Goal: Answer question/provide support: Share knowledge or assist other users

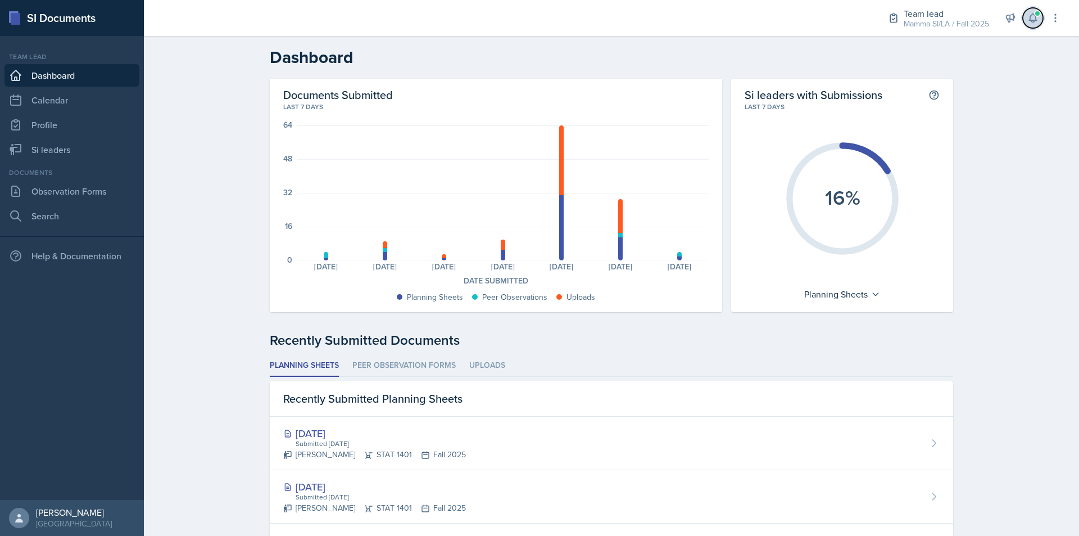
click at [1032, 23] on icon at bounding box center [1032, 17] width 11 height 11
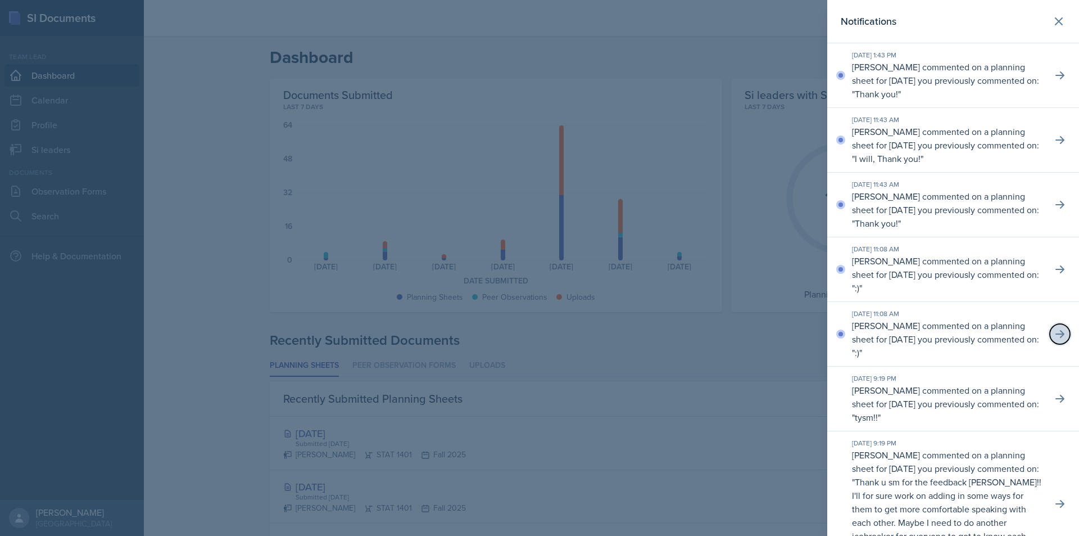
click at [1054, 336] on icon at bounding box center [1059, 333] width 11 height 11
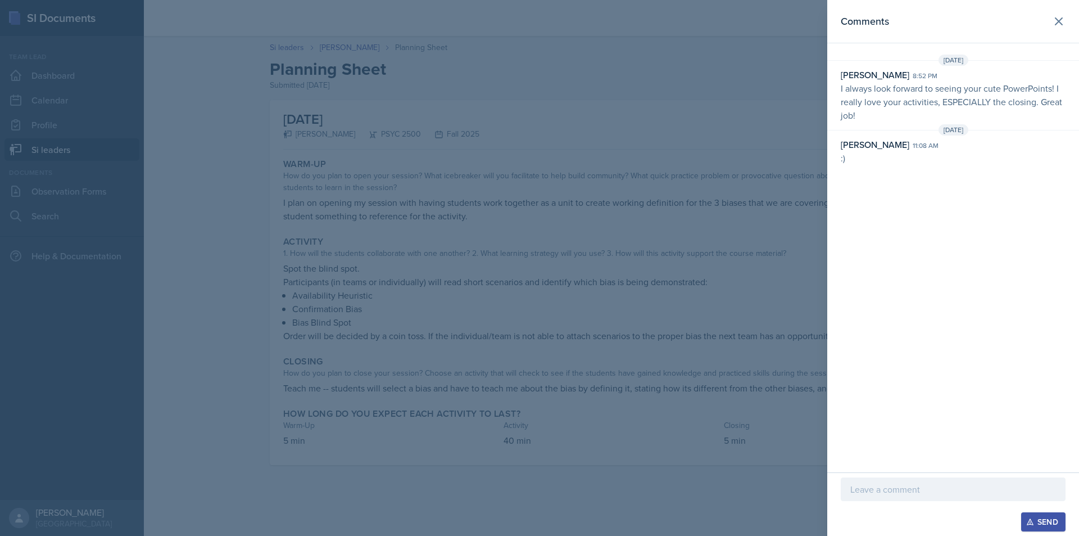
click at [772, 123] on div at bounding box center [539, 268] width 1079 height 536
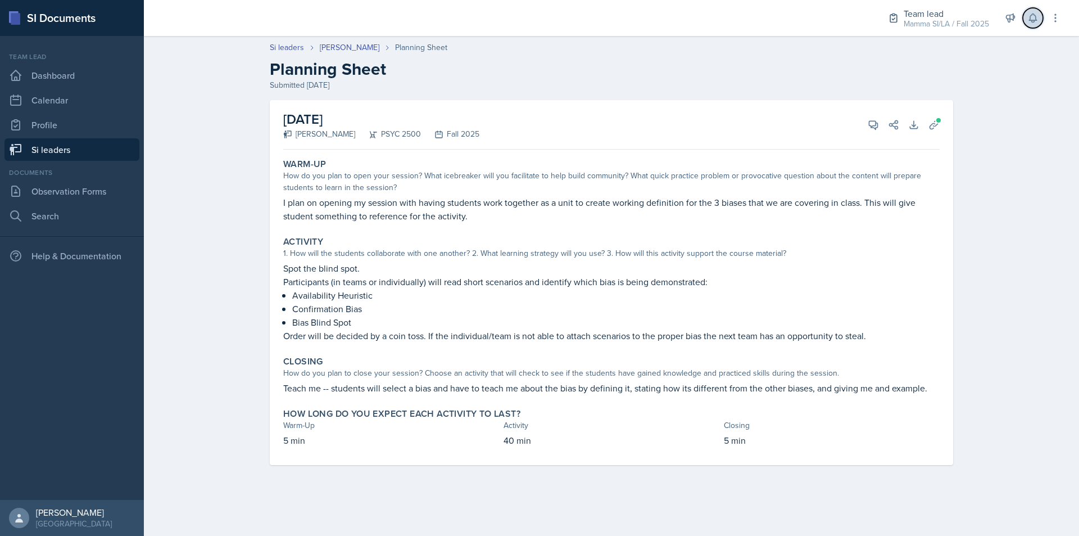
click at [1028, 24] on button at bounding box center [1033, 18] width 20 height 20
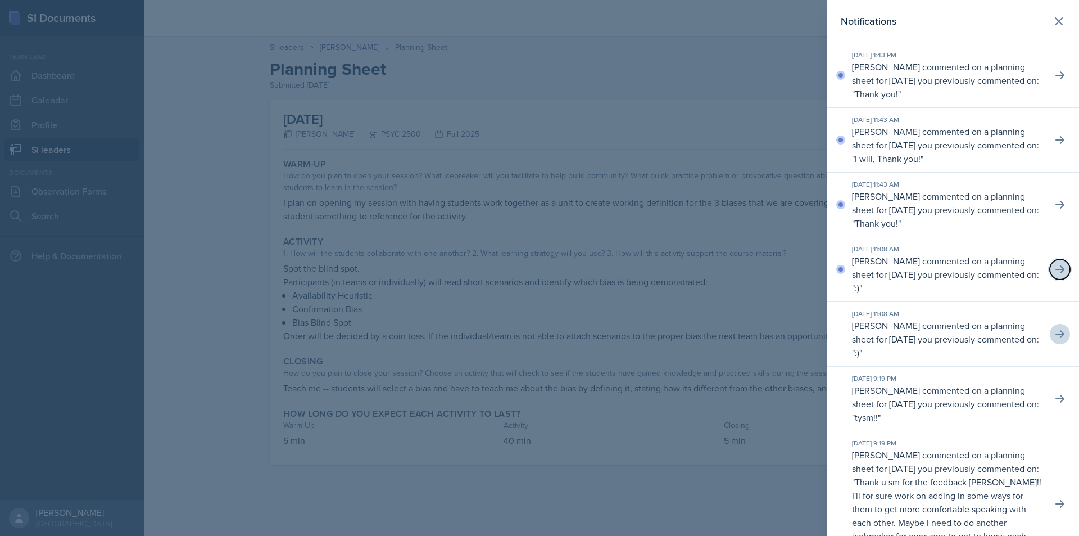
click at [1054, 270] on icon at bounding box center [1059, 269] width 11 height 11
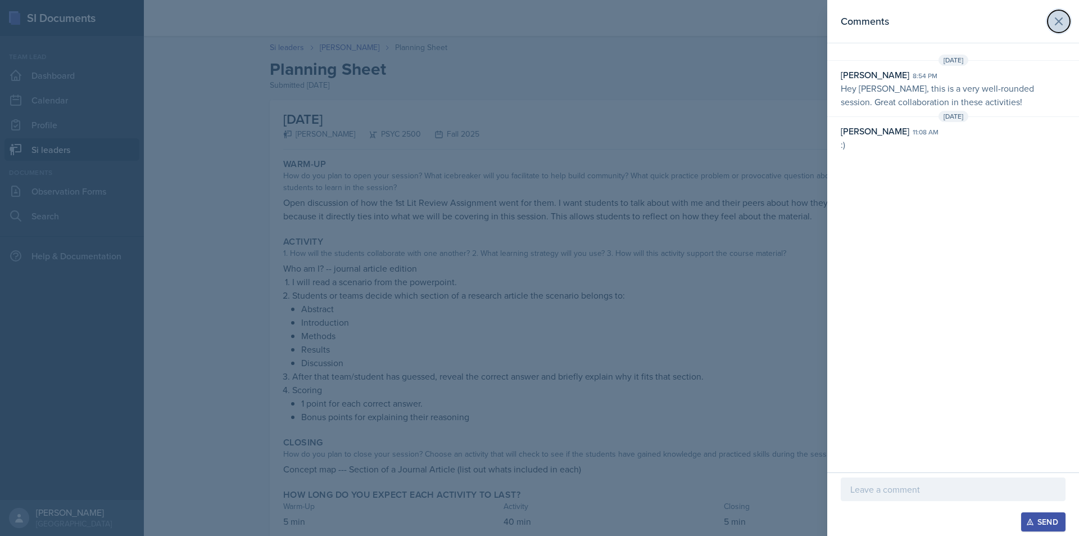
click at [1060, 25] on icon at bounding box center [1058, 21] width 13 height 13
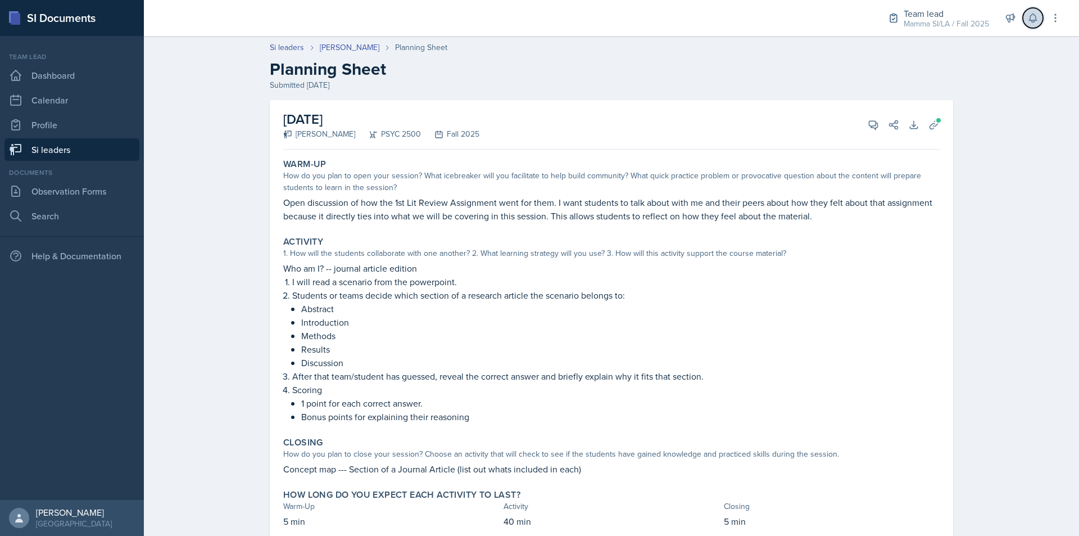
click at [1032, 24] on button at bounding box center [1033, 18] width 20 height 20
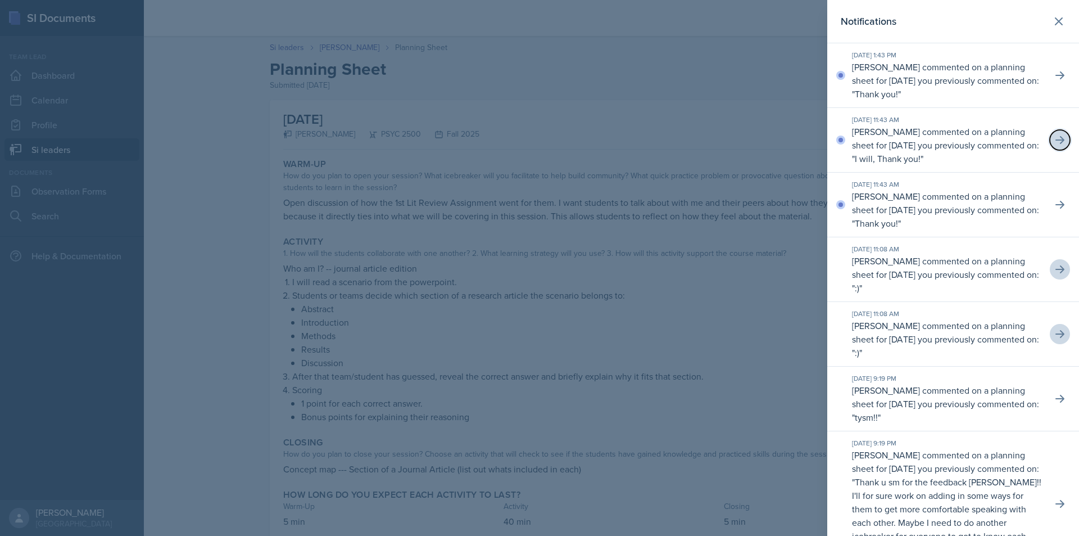
click at [1054, 135] on icon at bounding box center [1059, 139] width 11 height 11
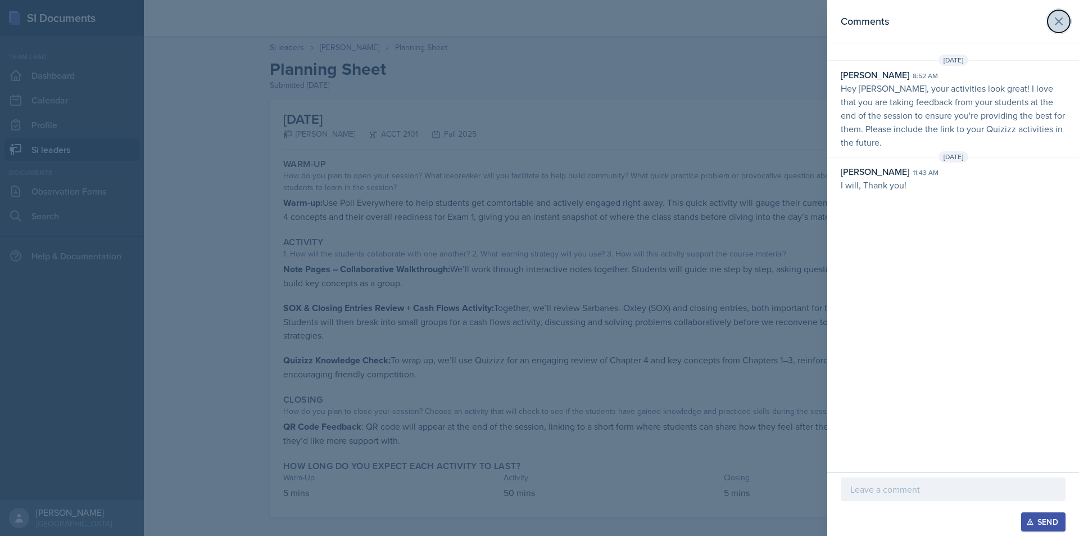
click at [1063, 24] on icon at bounding box center [1058, 21] width 13 height 13
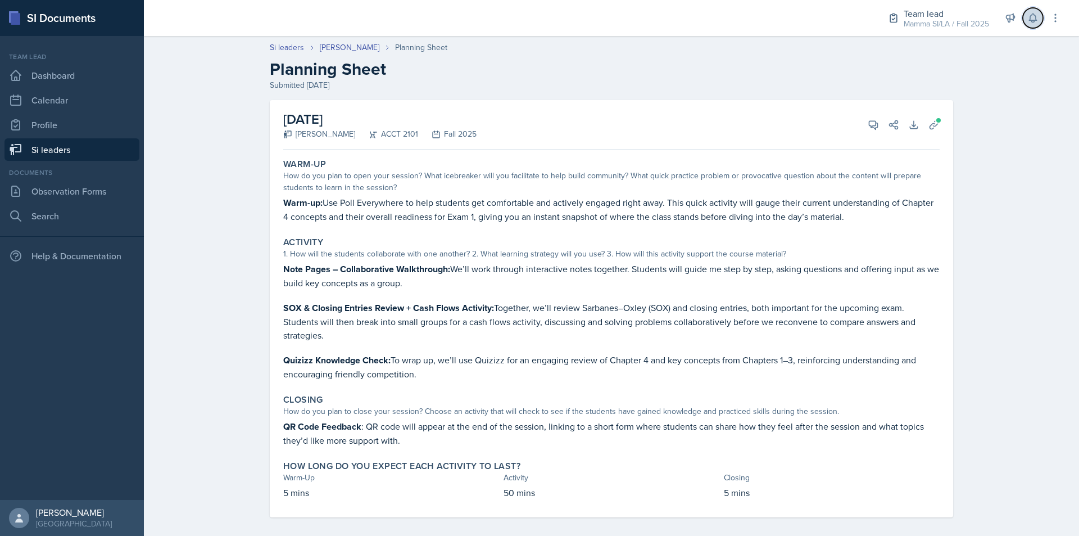
click at [1039, 21] on button at bounding box center [1033, 18] width 20 height 20
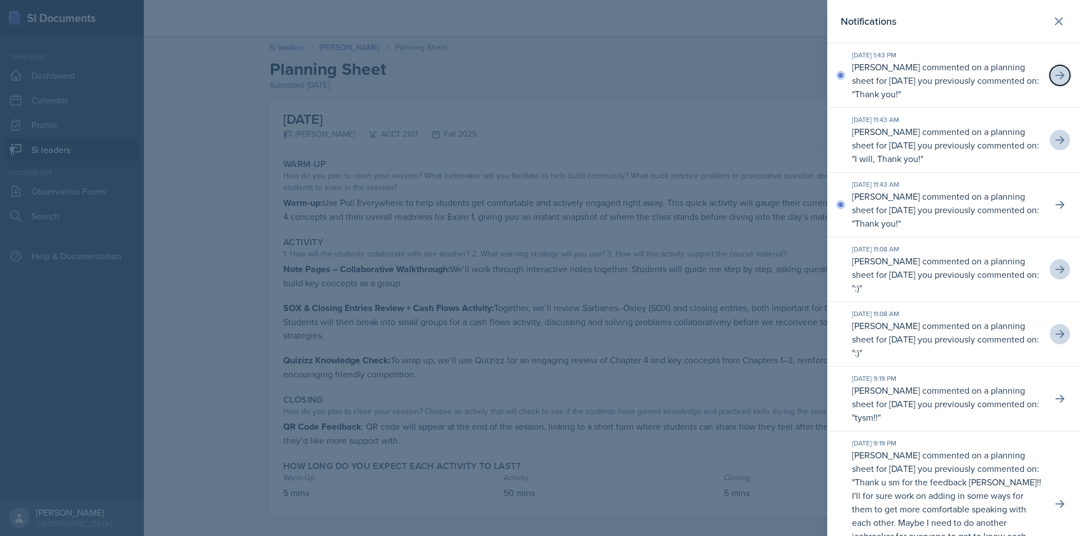
click at [1058, 73] on button at bounding box center [1060, 75] width 20 height 20
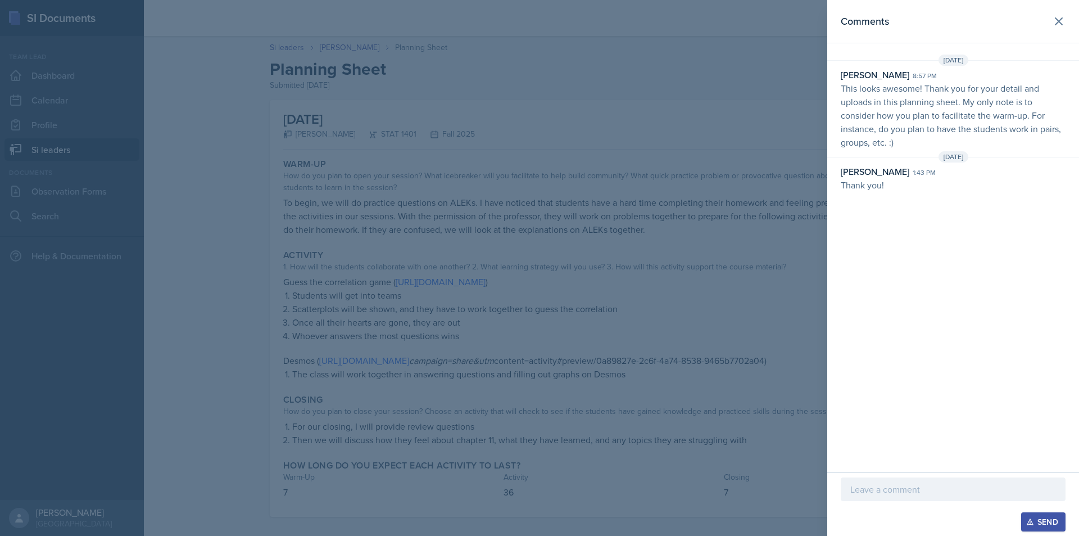
drag, startPoint x: 945, startPoint y: 78, endPoint x: 968, endPoint y: 80, distance: 23.2
click at [968, 80] on div "[PERSON_NAME] 8:57 pm" at bounding box center [953, 74] width 225 height 13
click at [976, 88] on p "This looks awesome! Thank you for your detail and uploads in this planning shee…" at bounding box center [953, 114] width 225 height 67
click at [978, 88] on p "This looks awesome! Thank you for your detail and uploads in this planning shee…" at bounding box center [953, 114] width 225 height 67
drag, startPoint x: 914, startPoint y: 86, endPoint x: 959, endPoint y: 90, distance: 45.2
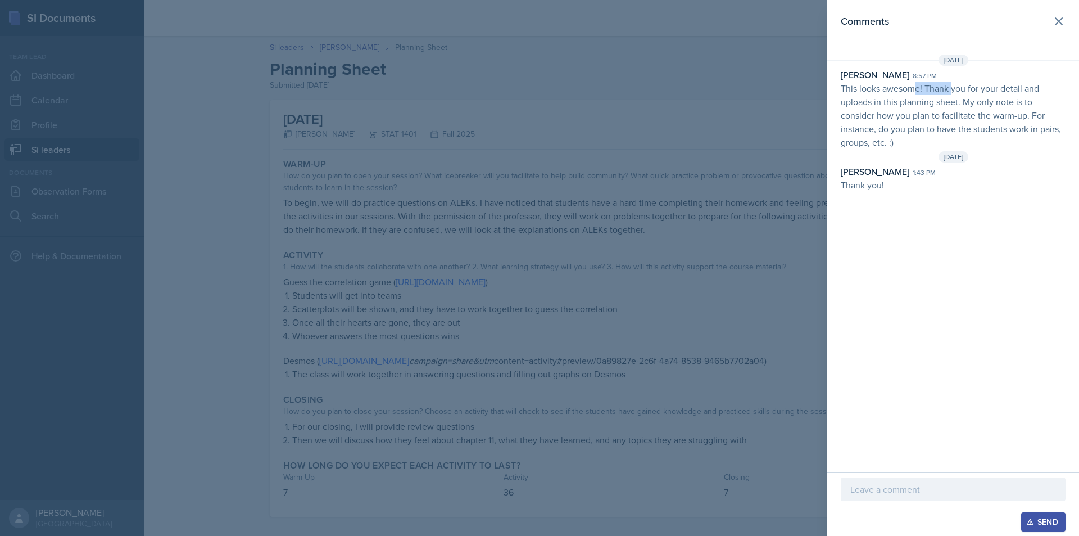
click at [959, 90] on p "This looks awesome! Thank you for your detail and uploads in this planning shee…" at bounding box center [953, 114] width 225 height 67
drag, startPoint x: 928, startPoint y: 90, endPoint x: 989, endPoint y: 101, distance: 61.6
click at [989, 101] on p "This looks awesome! Thank you for your detail and uploads in this planning shee…" at bounding box center [953, 114] width 225 height 67
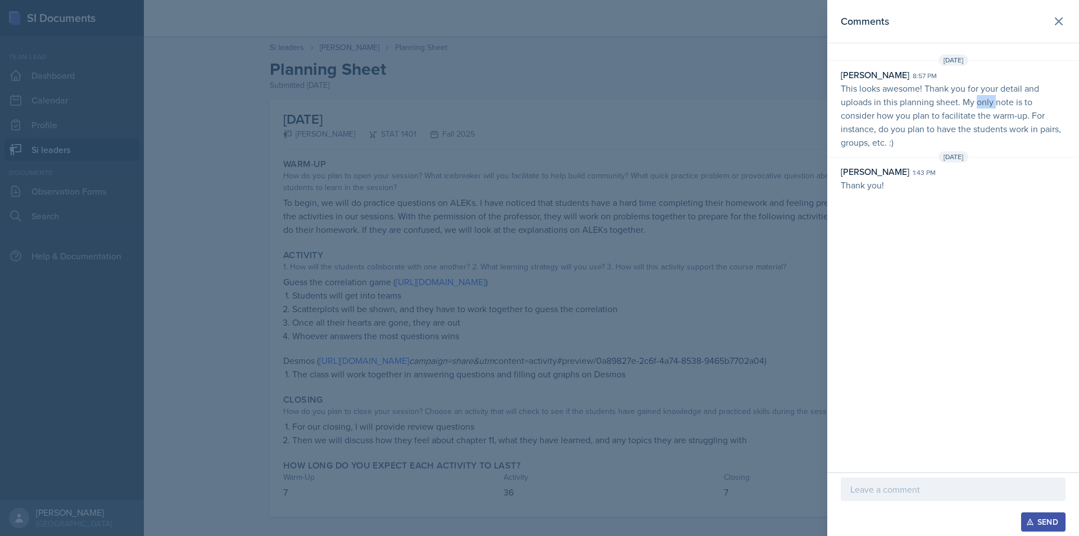
click at [989, 101] on p "This looks awesome! Thank you for your detail and uploads in this planning shee…" at bounding box center [953, 114] width 225 height 67
click at [960, 103] on p "This looks awesome! Thank you for your detail and uploads in this planning shee…" at bounding box center [953, 114] width 225 height 67
drag, startPoint x: 904, startPoint y: 107, endPoint x: 931, endPoint y: 115, distance: 28.1
click at [913, 111] on p "This looks awesome! Thank you for your detail and uploads in this planning shee…" at bounding box center [953, 114] width 225 height 67
click at [923, 114] on p "This looks awesome! Thank you for your detail and uploads in this planning shee…" at bounding box center [953, 114] width 225 height 67
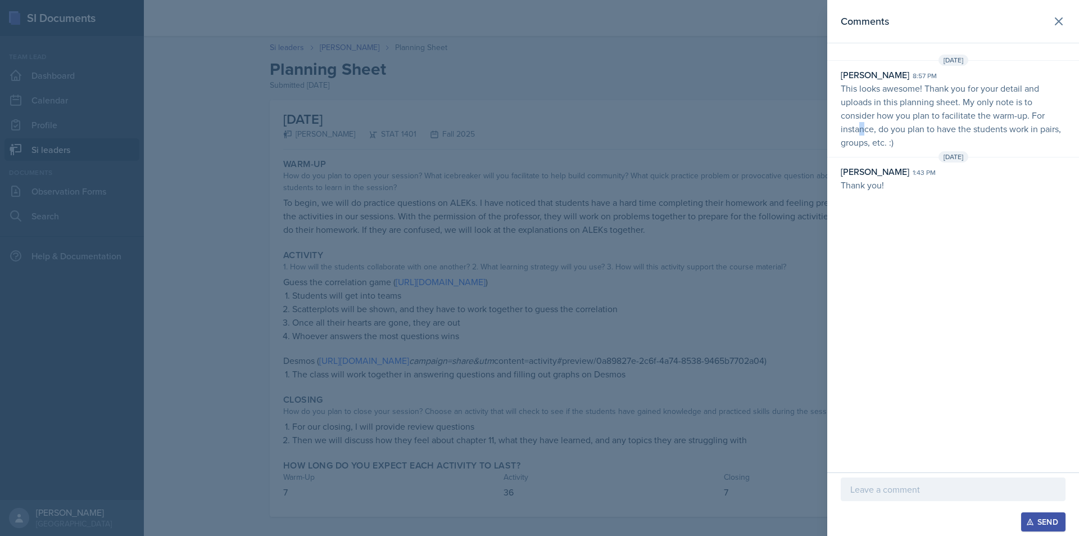
click at [884, 129] on p "This looks awesome! Thank you for your detail and uploads in this planning shee…" at bounding box center [953, 114] width 225 height 67
click at [888, 129] on p "This looks awesome! Thank you for your detail and uploads in this planning shee…" at bounding box center [953, 114] width 225 height 67
click at [901, 128] on p "This looks awesome! Thank you for your detail and uploads in this planning shee…" at bounding box center [953, 114] width 225 height 67
drag, startPoint x: 872, startPoint y: 129, endPoint x: 902, endPoint y: 130, distance: 29.8
click at [902, 130] on p "This looks awesome! Thank you for your detail and uploads in this planning shee…" at bounding box center [953, 114] width 225 height 67
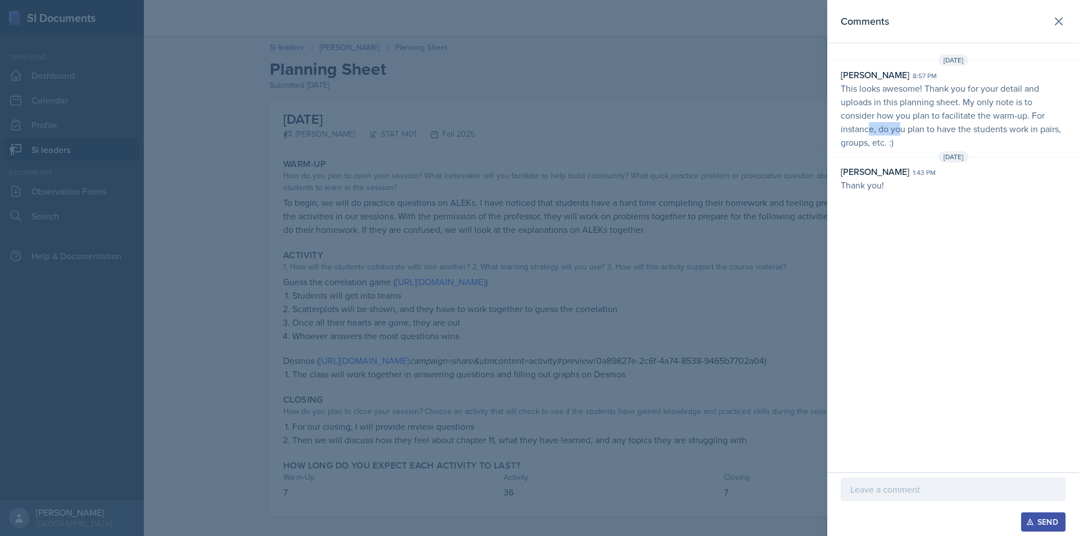
click at [902, 130] on p "This looks awesome! Thank you for your detail and uploads in this planning shee…" at bounding box center [953, 114] width 225 height 67
drag, startPoint x: 893, startPoint y: 130, endPoint x: 930, endPoint y: 130, distance: 37.1
click at [920, 130] on p "This looks awesome! Thank you for your detail and uploads in this planning shee…" at bounding box center [953, 114] width 225 height 67
click at [930, 130] on p "This looks awesome! Thank you for your detail and uploads in this planning shee…" at bounding box center [953, 114] width 225 height 67
drag, startPoint x: 880, startPoint y: 129, endPoint x: 912, endPoint y: 129, distance: 32.6
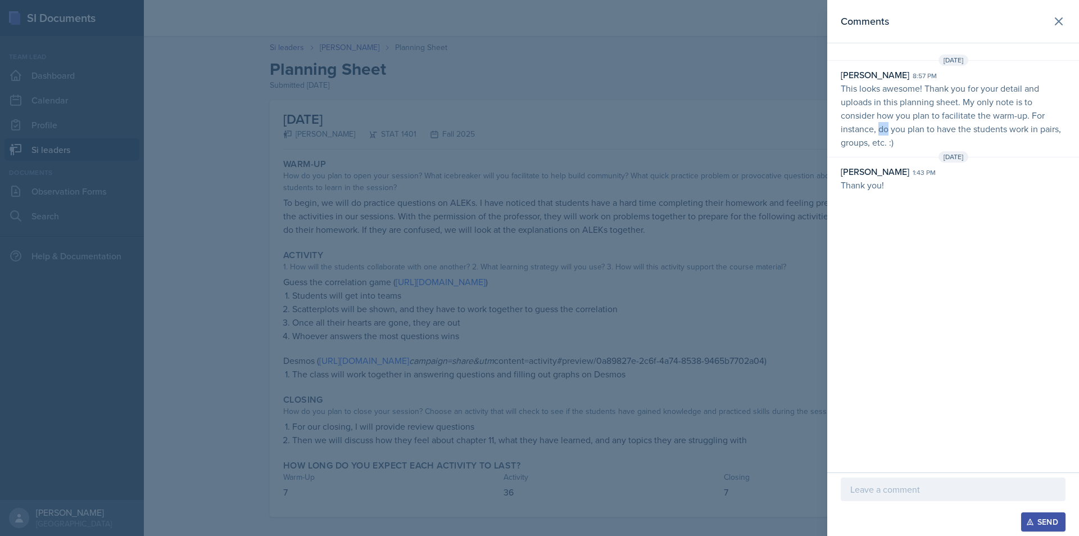
click at [892, 129] on p "This looks awesome! Thank you for your detail and uploads in this planning shee…" at bounding box center [953, 114] width 225 height 67
click at [914, 129] on p "This looks awesome! Thank you for your detail and uploads in this planning shee…" at bounding box center [953, 114] width 225 height 67
click at [1054, 23] on icon at bounding box center [1058, 21] width 13 height 13
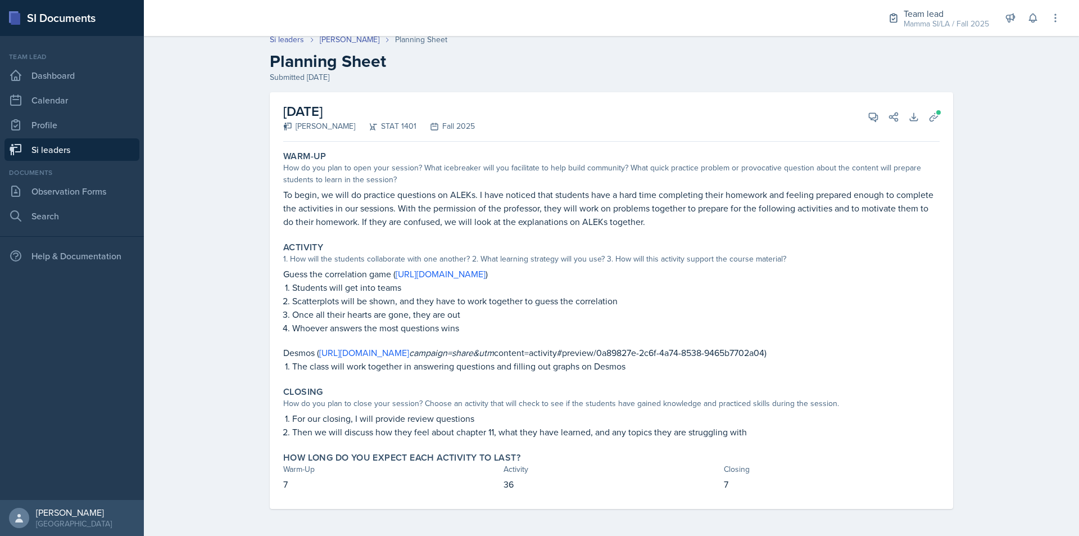
scroll to position [21, 0]
